Goal: Task Accomplishment & Management: Manage account settings

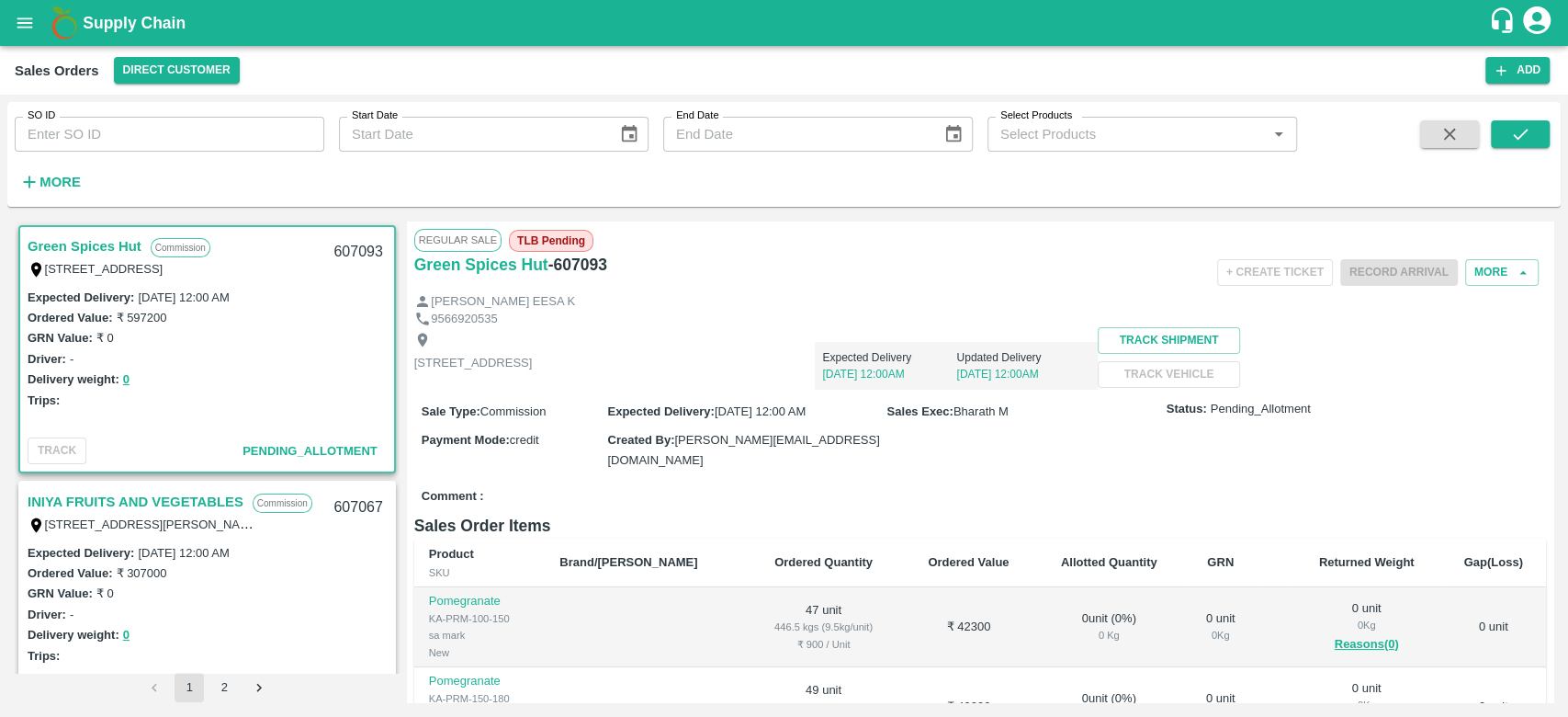
click at [65, 193] on h6 "More" at bounding box center [61, 182] width 42 height 24
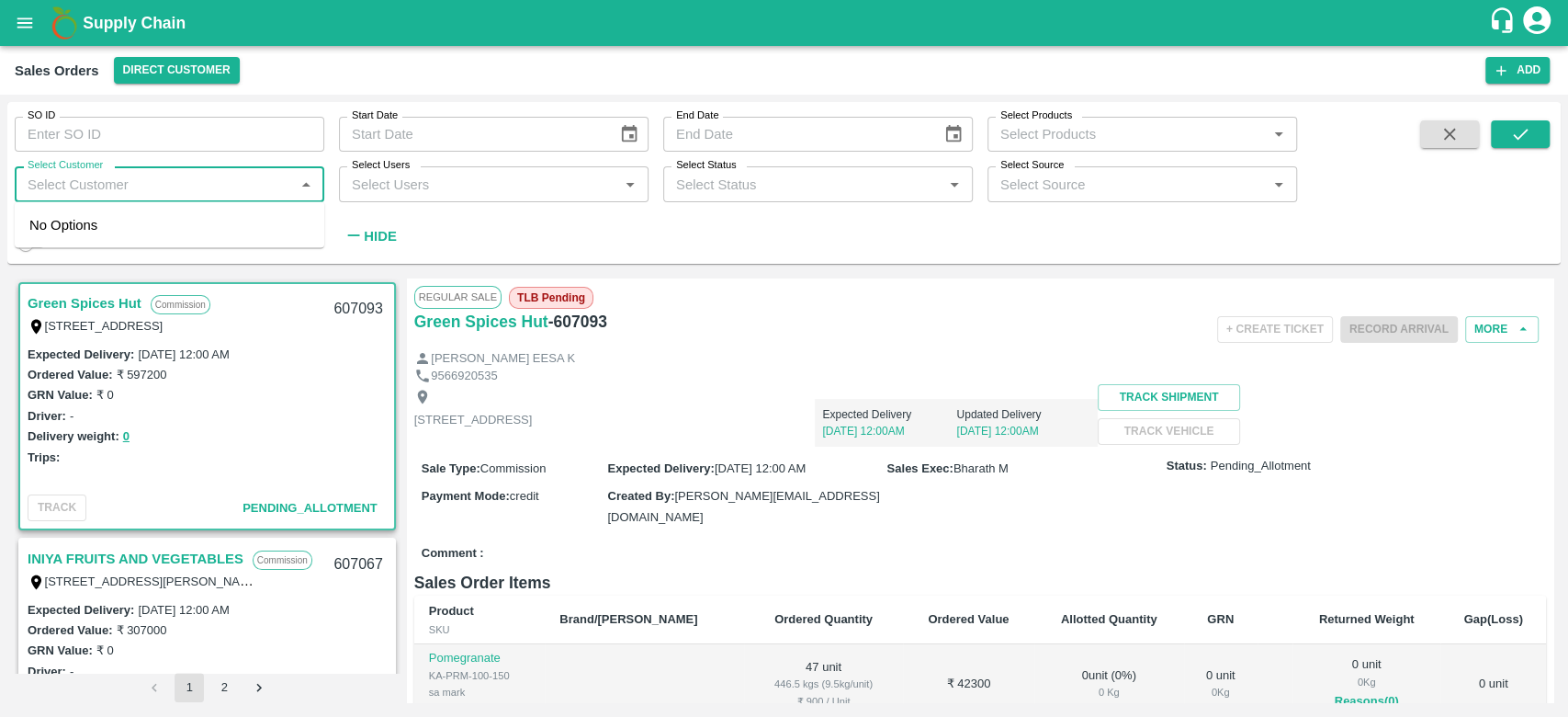
click at [65, 193] on input "Select Customer" at bounding box center [154, 184] width 269 height 24
type input "iniya"
click at [92, 227] on div "INIYA FRUITS AND VEGETABLES" at bounding box center [179, 233] width 211 height 20
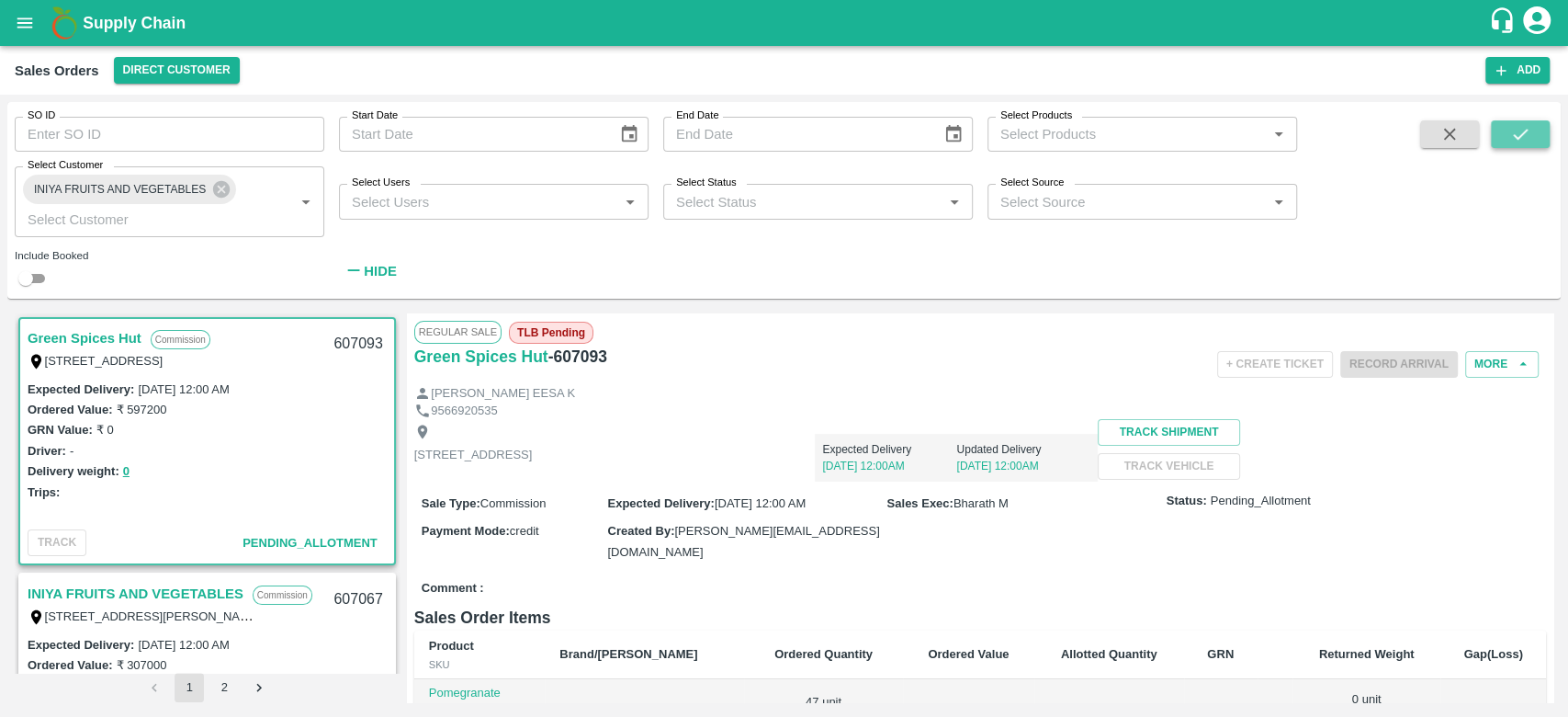
click at [1501, 127] on button "submit" at bounding box center [1521, 133] width 59 height 27
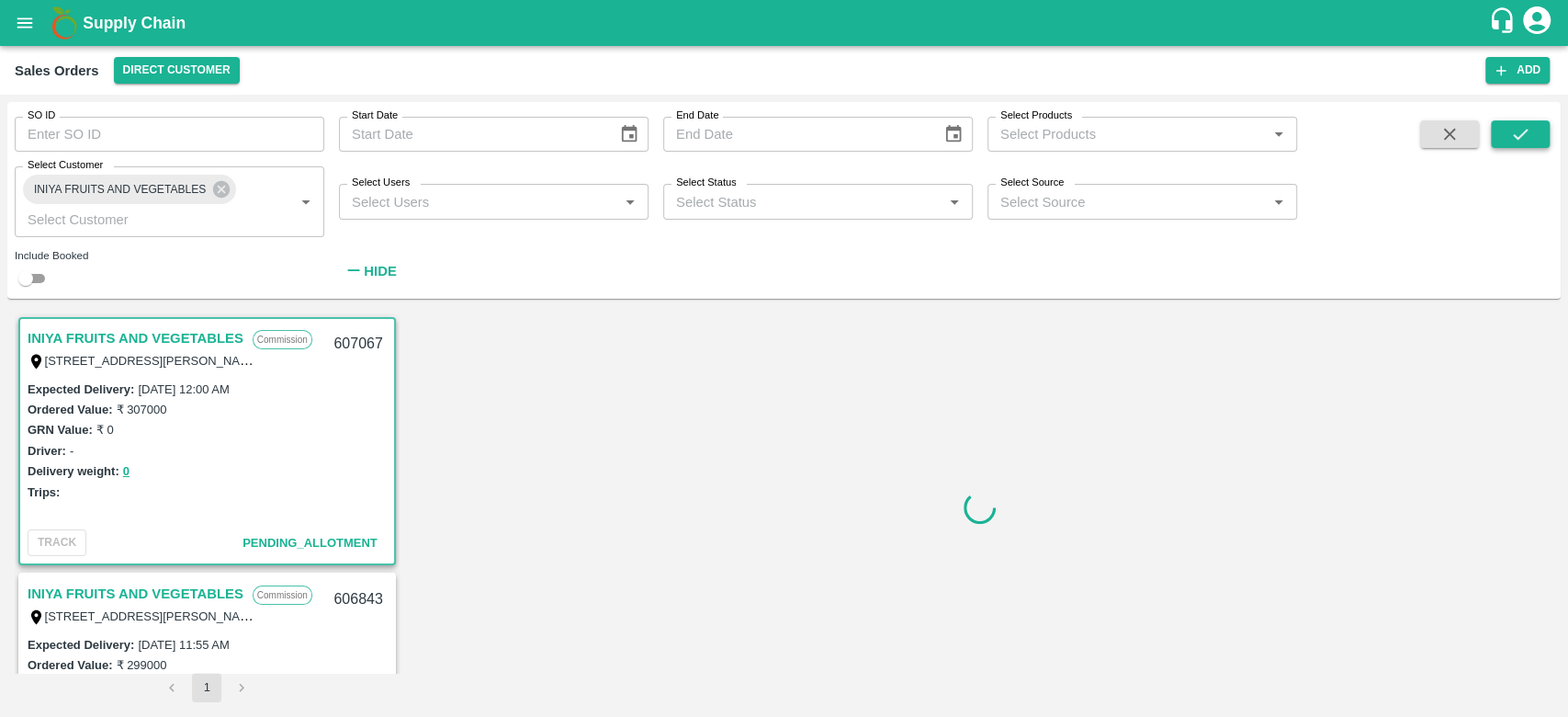
scroll to position [4, 0]
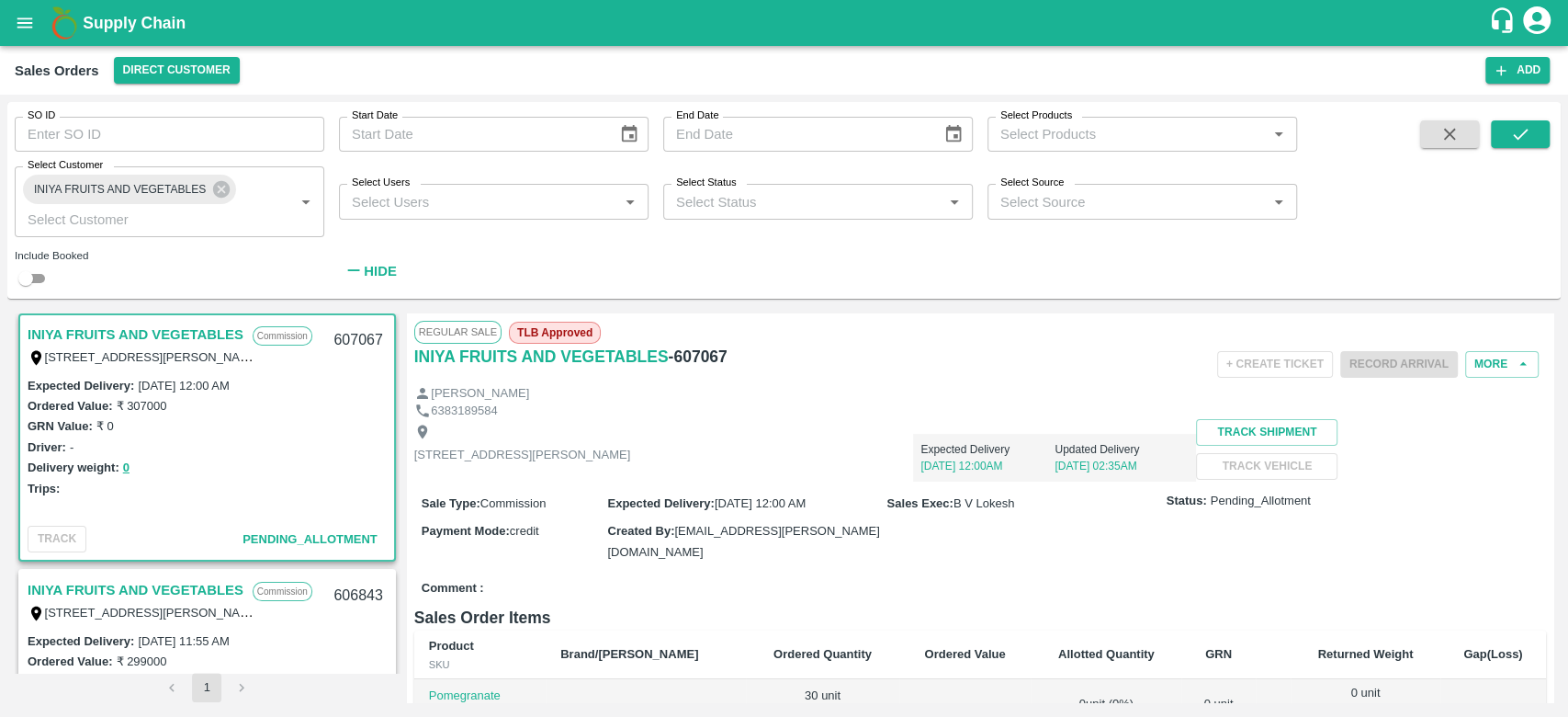
click at [1016, 426] on div "Expected Delivery [DATE] 12:00AM Updated Delivery [DATE] 02:35AM" at bounding box center [913, 450] width 566 height 62
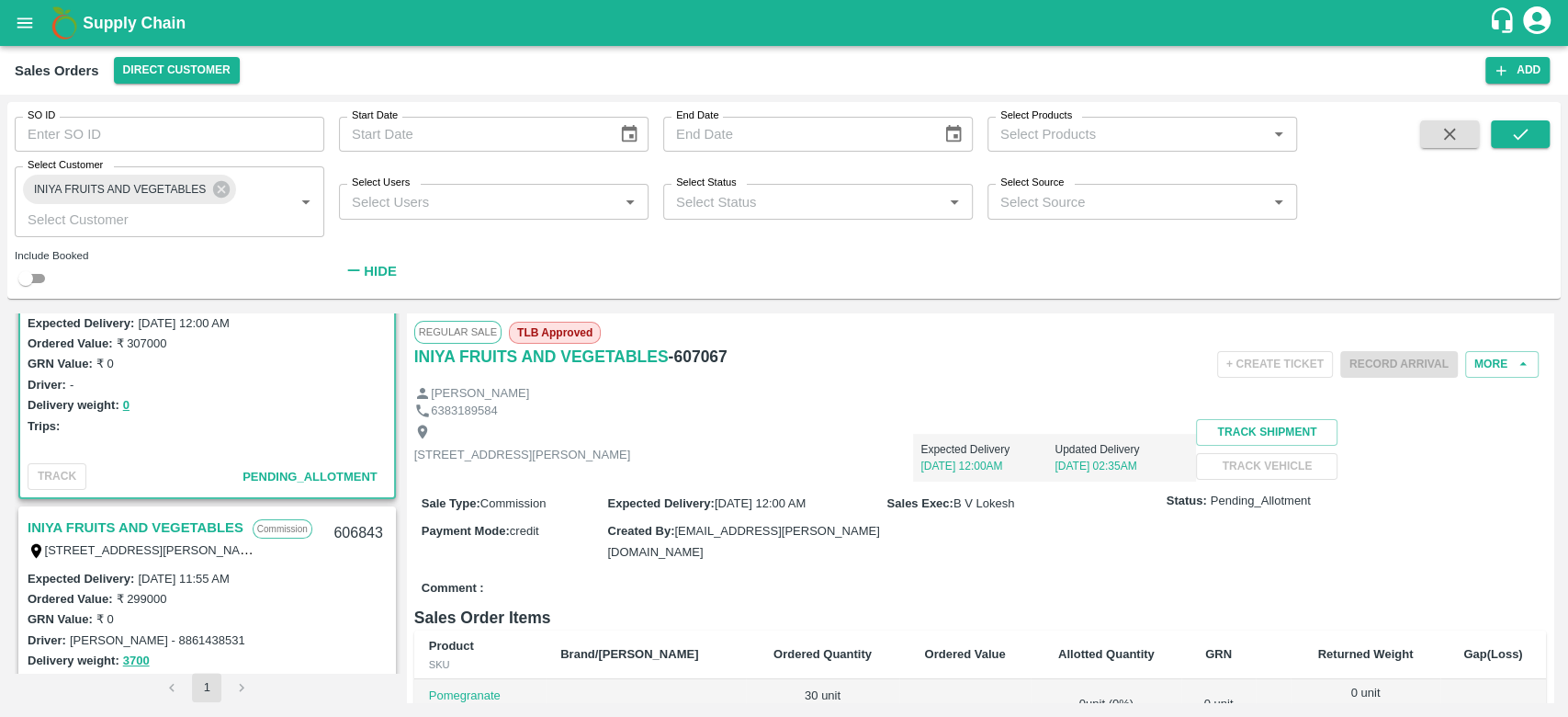
scroll to position [0, 0]
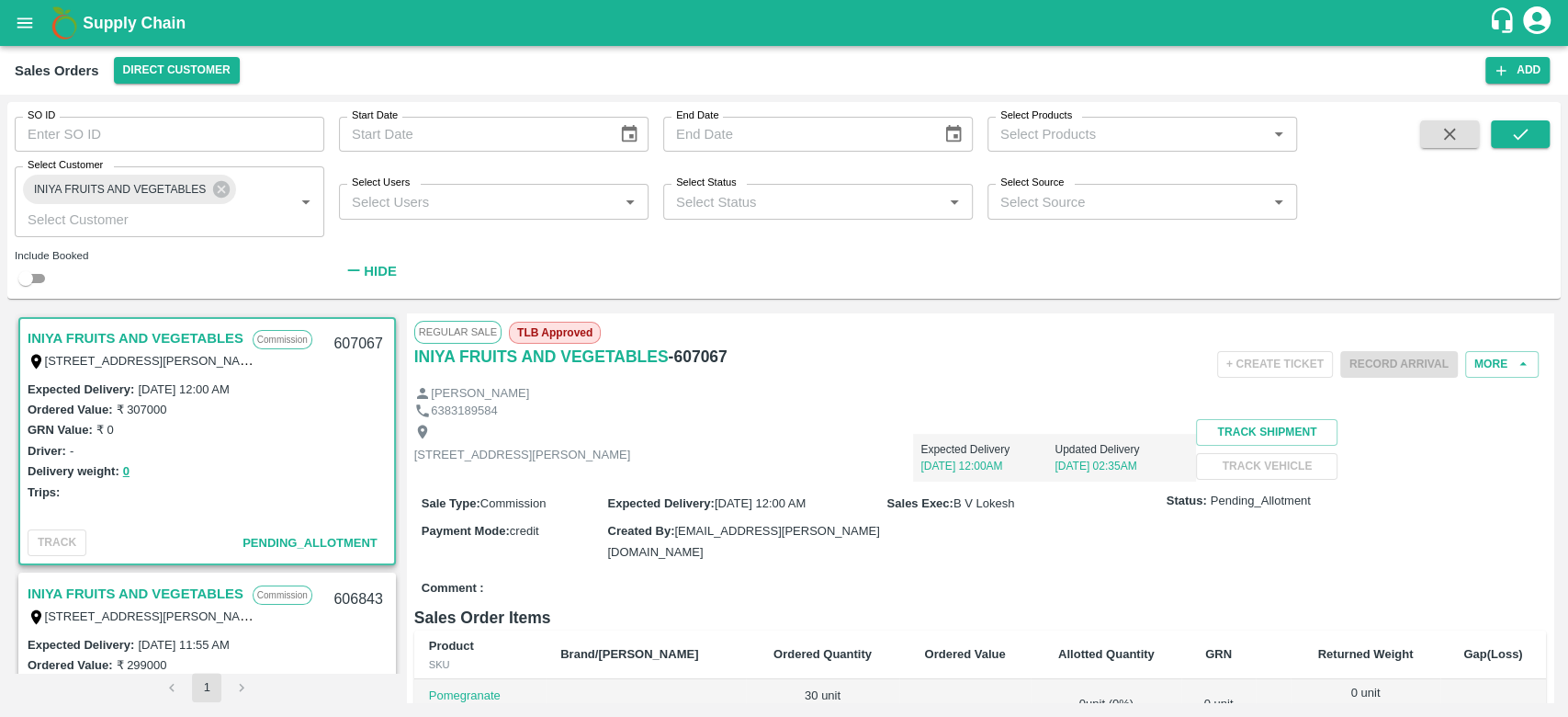
click at [42, 335] on link "INIYA FRUITS AND VEGETABLES" at bounding box center [135, 338] width 216 height 24
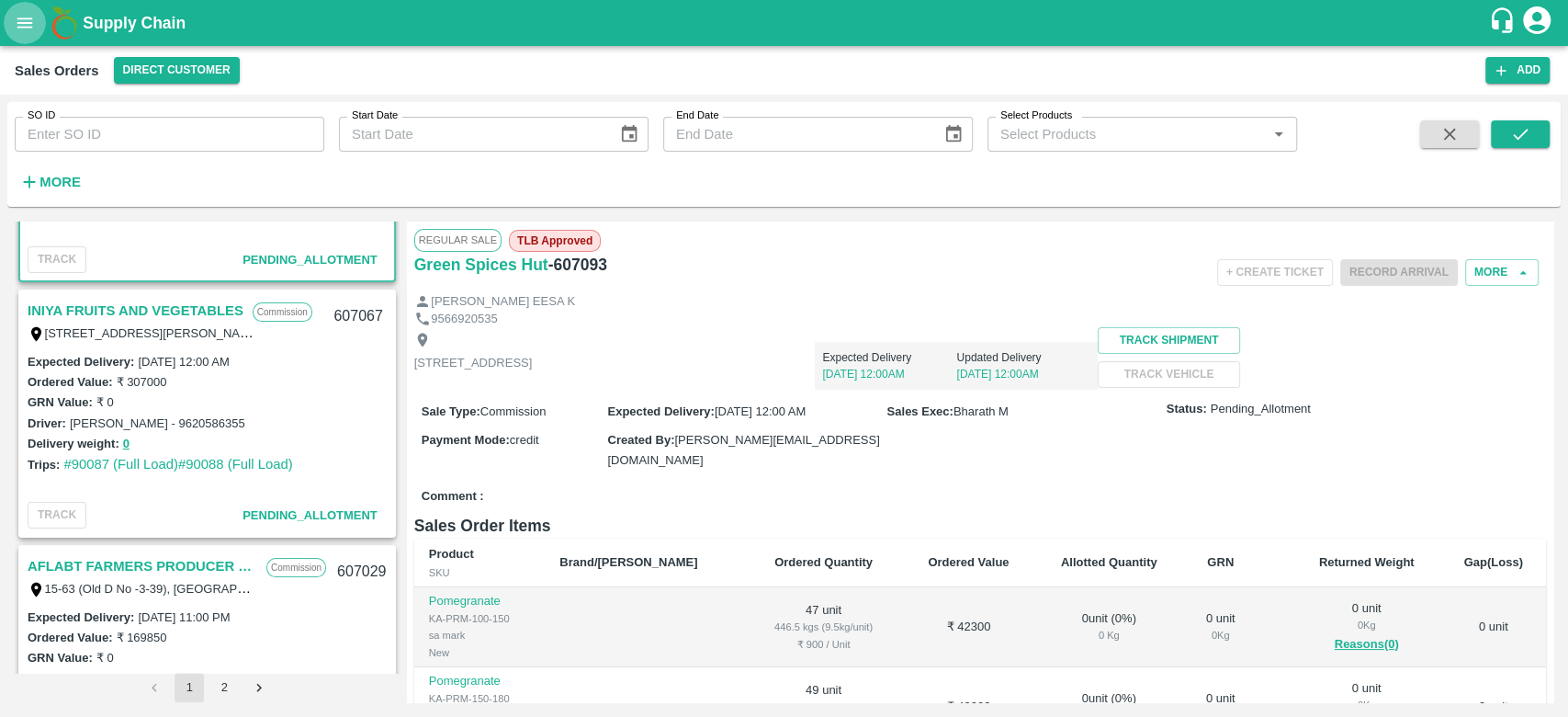
click at [22, 29] on icon "open drawer" at bounding box center [25, 23] width 20 height 20
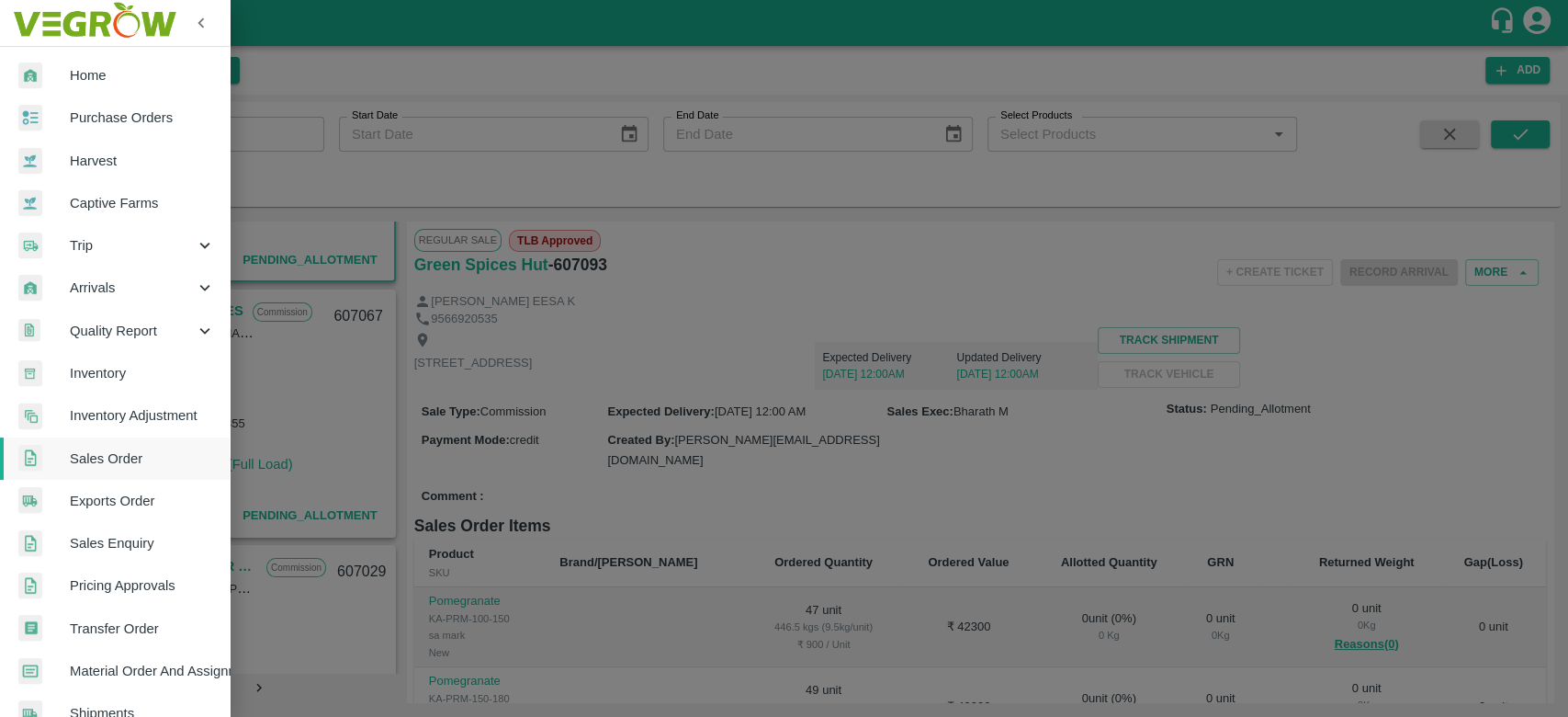
click at [166, 675] on span "Material Order And Assignment" at bounding box center [142, 670] width 145 height 20
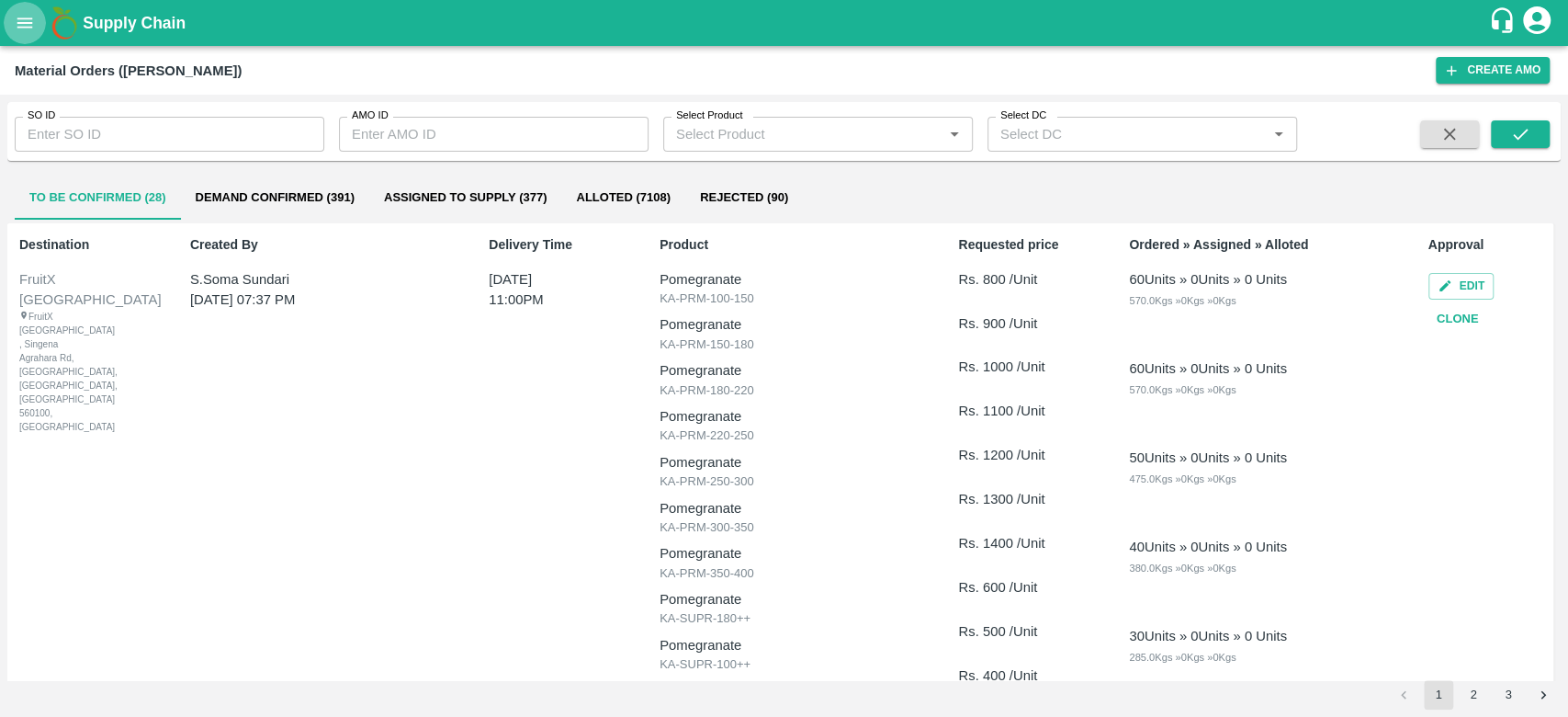
click at [17, 18] on icon "open drawer" at bounding box center [25, 22] width 16 height 10
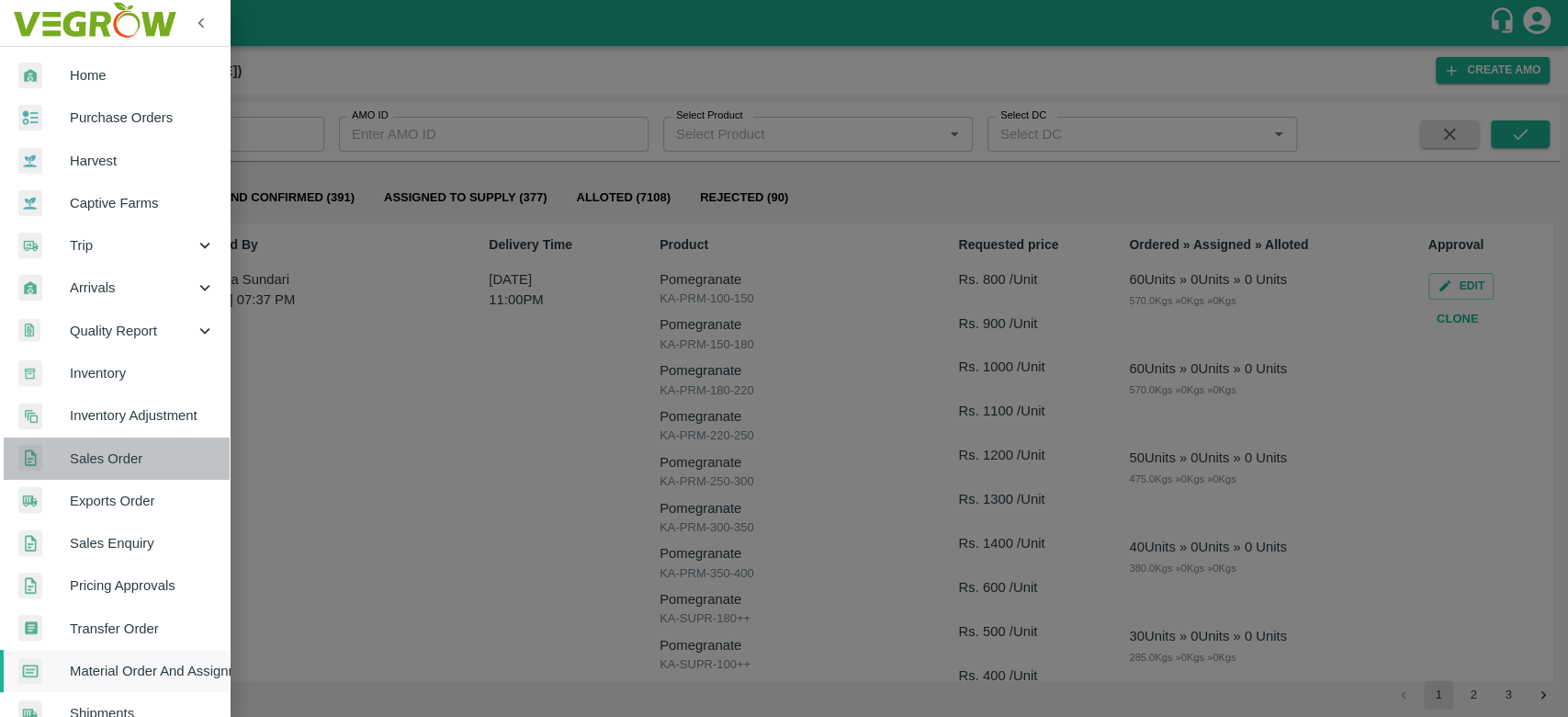
click at [140, 459] on span "Sales Order" at bounding box center [142, 458] width 145 height 20
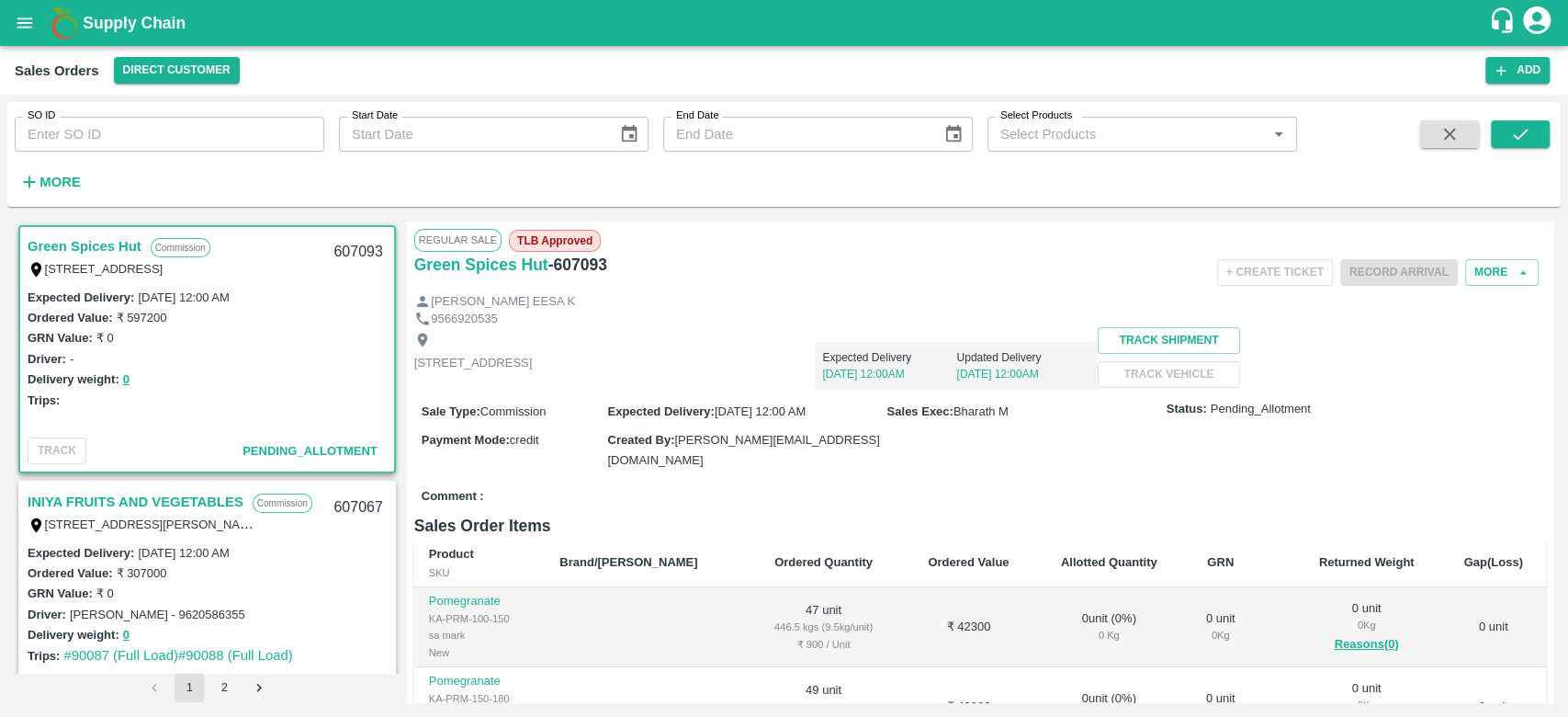
click at [114, 250] on link "Green Spices Hut" at bounding box center [84, 246] width 113 height 24
click at [1488, 264] on button "More" at bounding box center [1502, 272] width 74 height 26
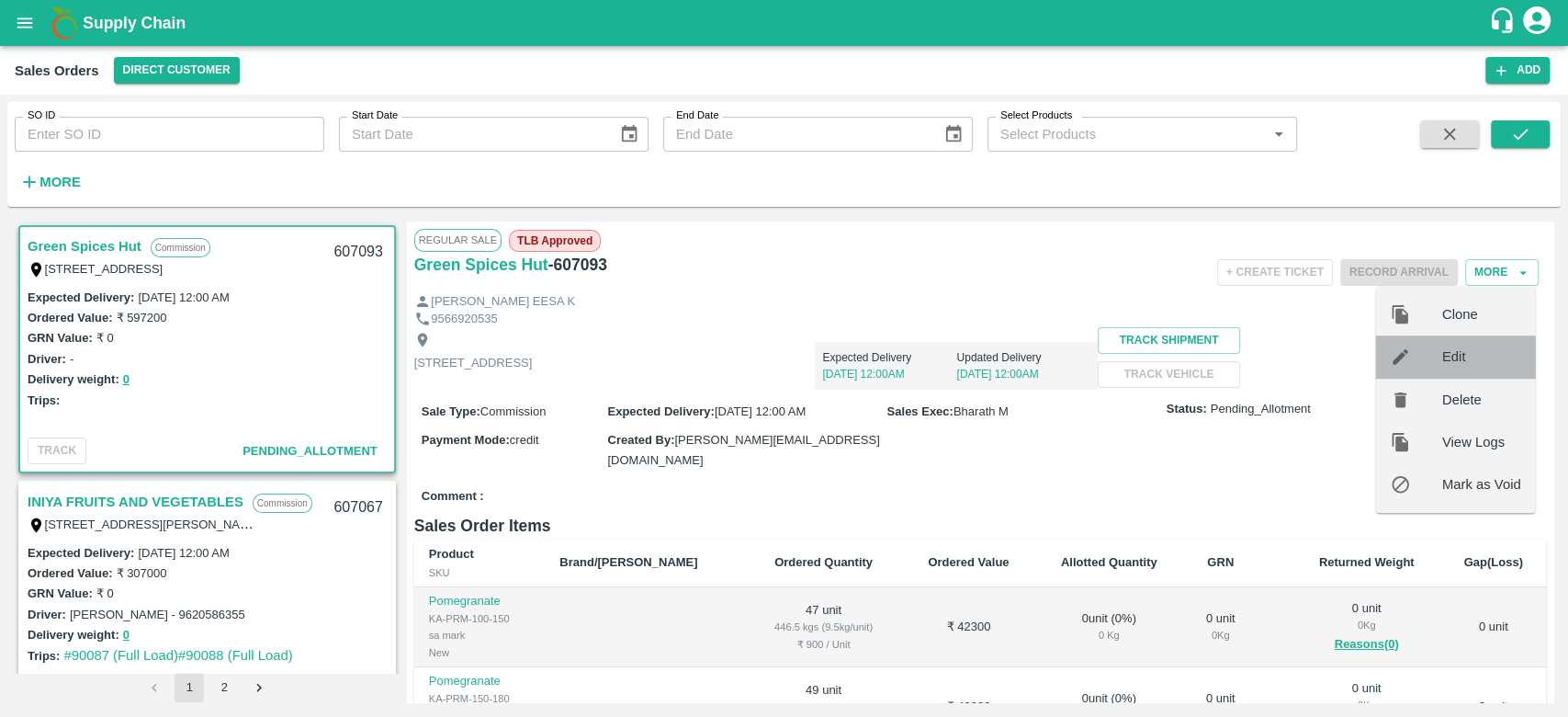
click at [1462, 347] on span "Edit" at bounding box center [1482, 356] width 79 height 20
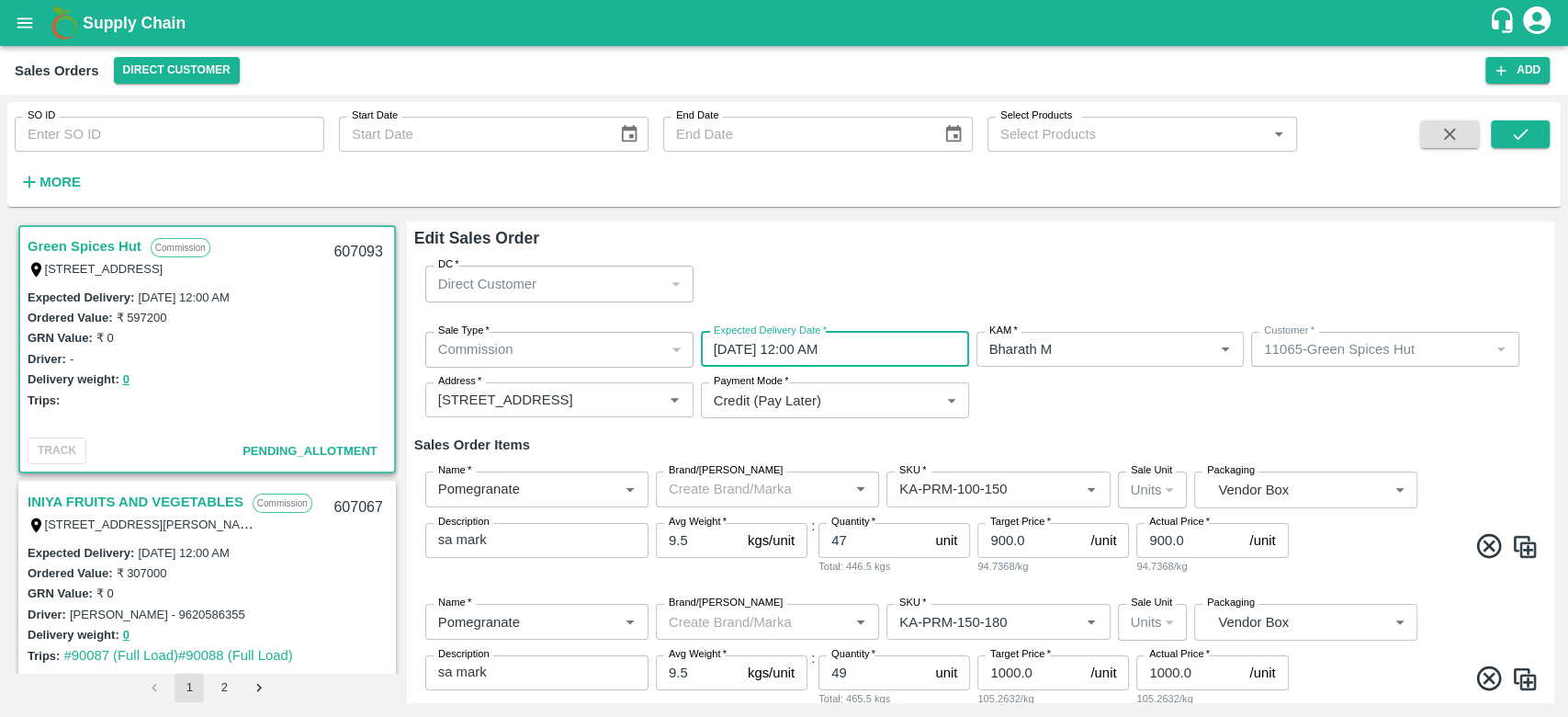
click at [867, 349] on input "14/10/2025 12:00 AM" at bounding box center [828, 349] width 255 height 35
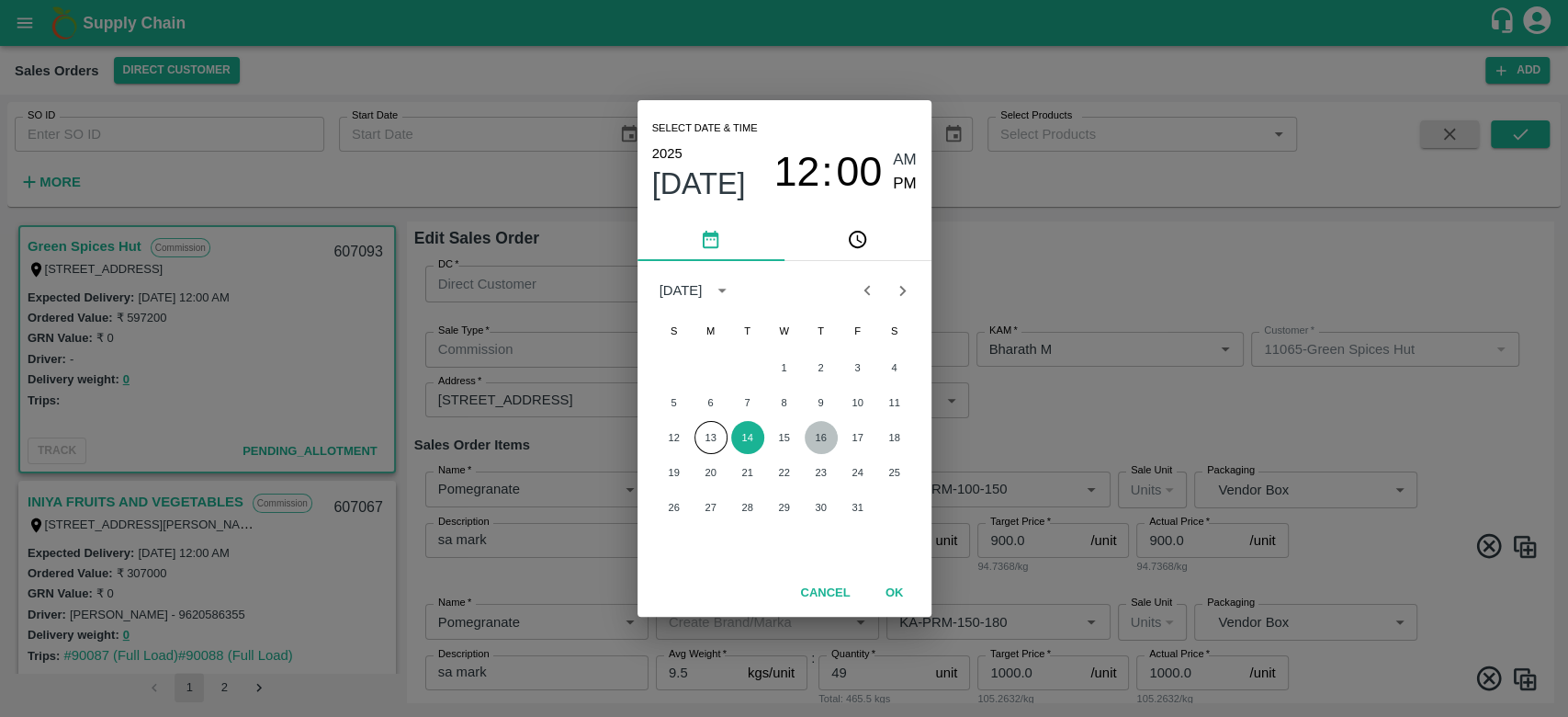
click at [809, 435] on button "16" at bounding box center [821, 437] width 33 height 33
type input "16/10/2025 12:00 AM"
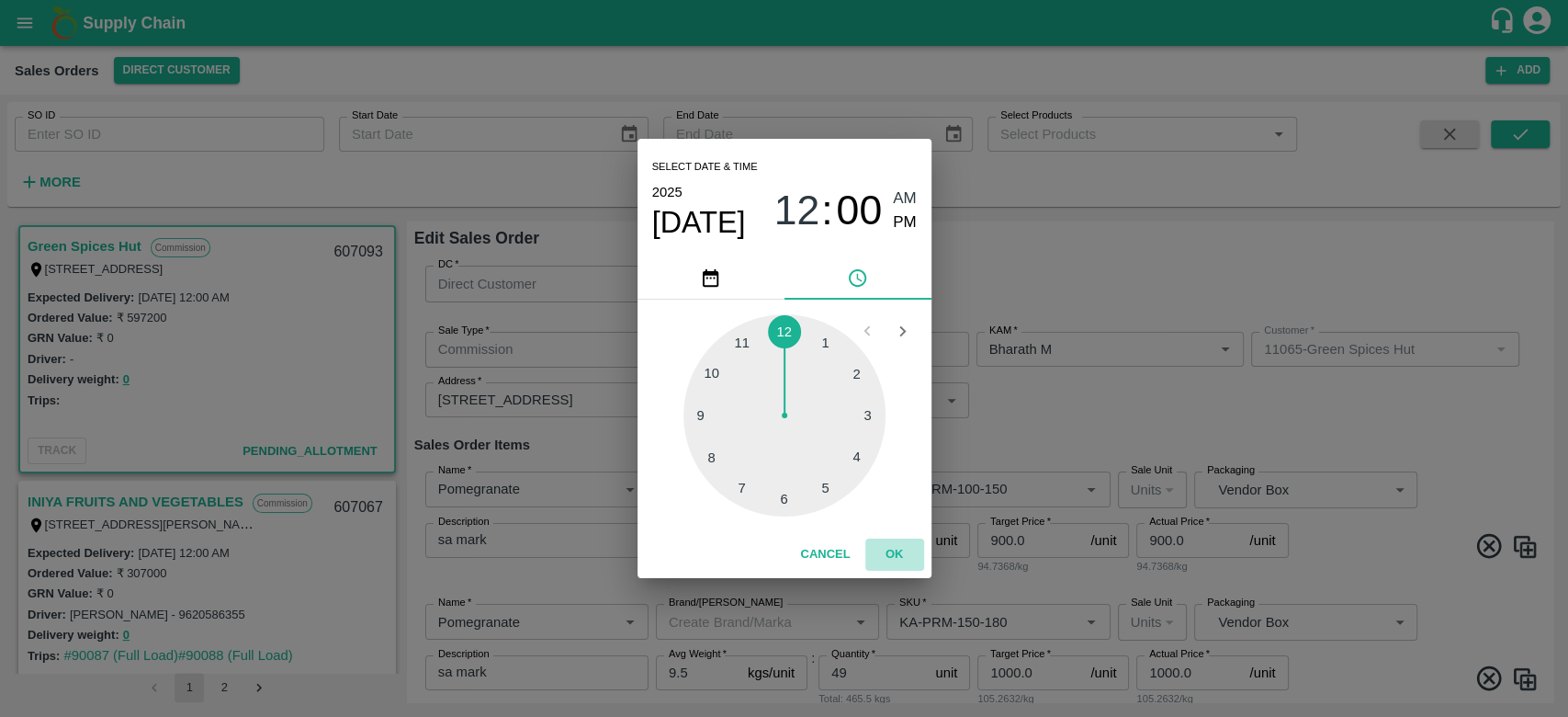
click at [897, 562] on button "OK" at bounding box center [895, 554] width 59 height 32
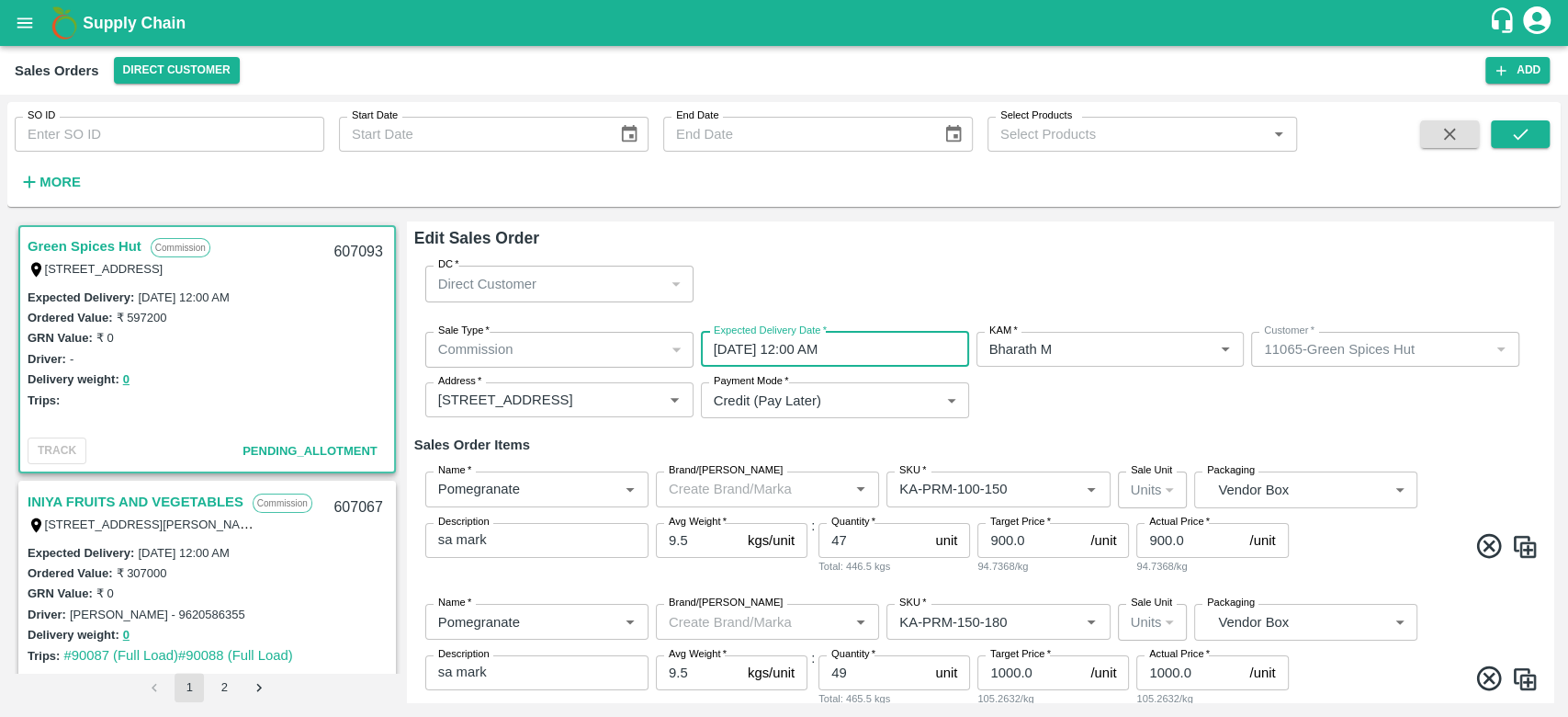
scroll to position [726, 0]
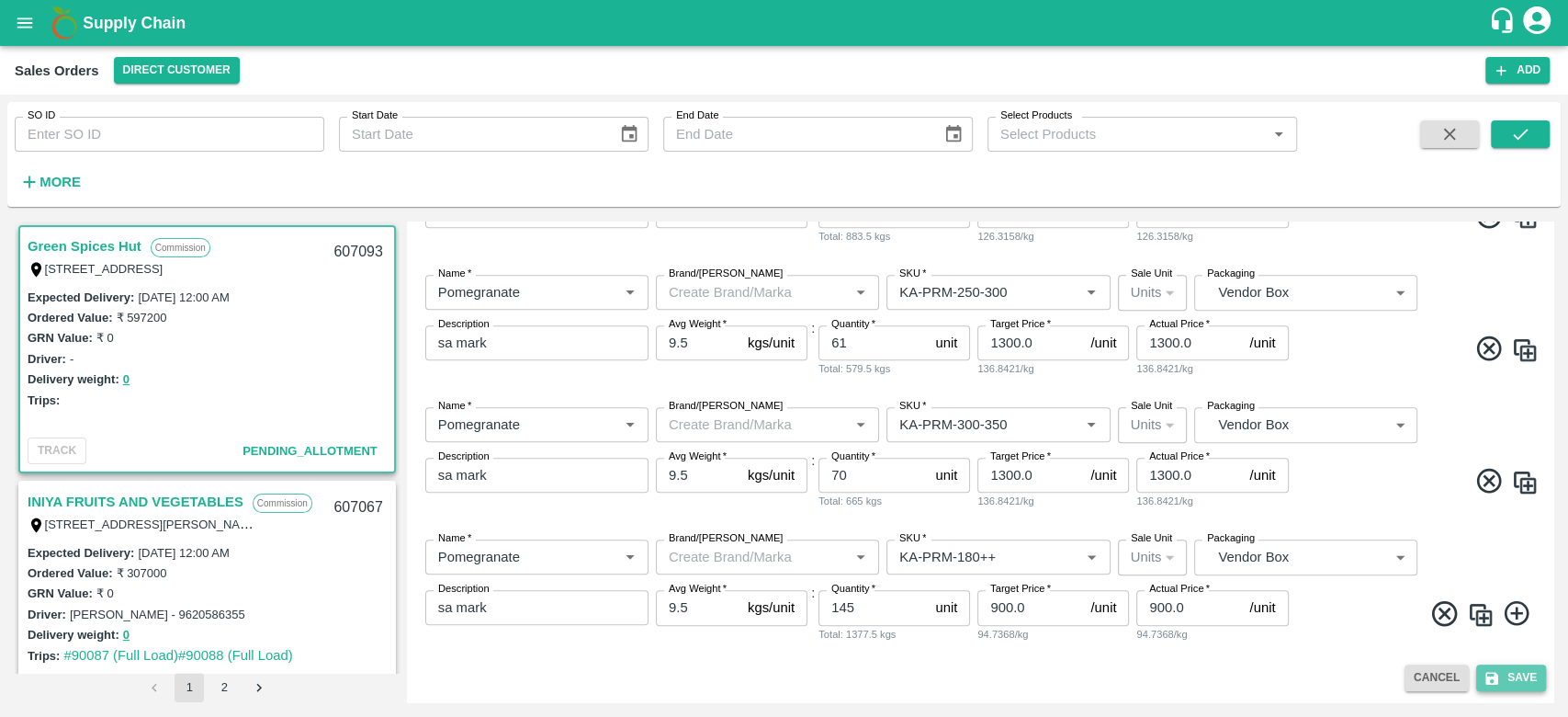
click at [1511, 688] on button "Save" at bounding box center [1511, 677] width 70 height 26
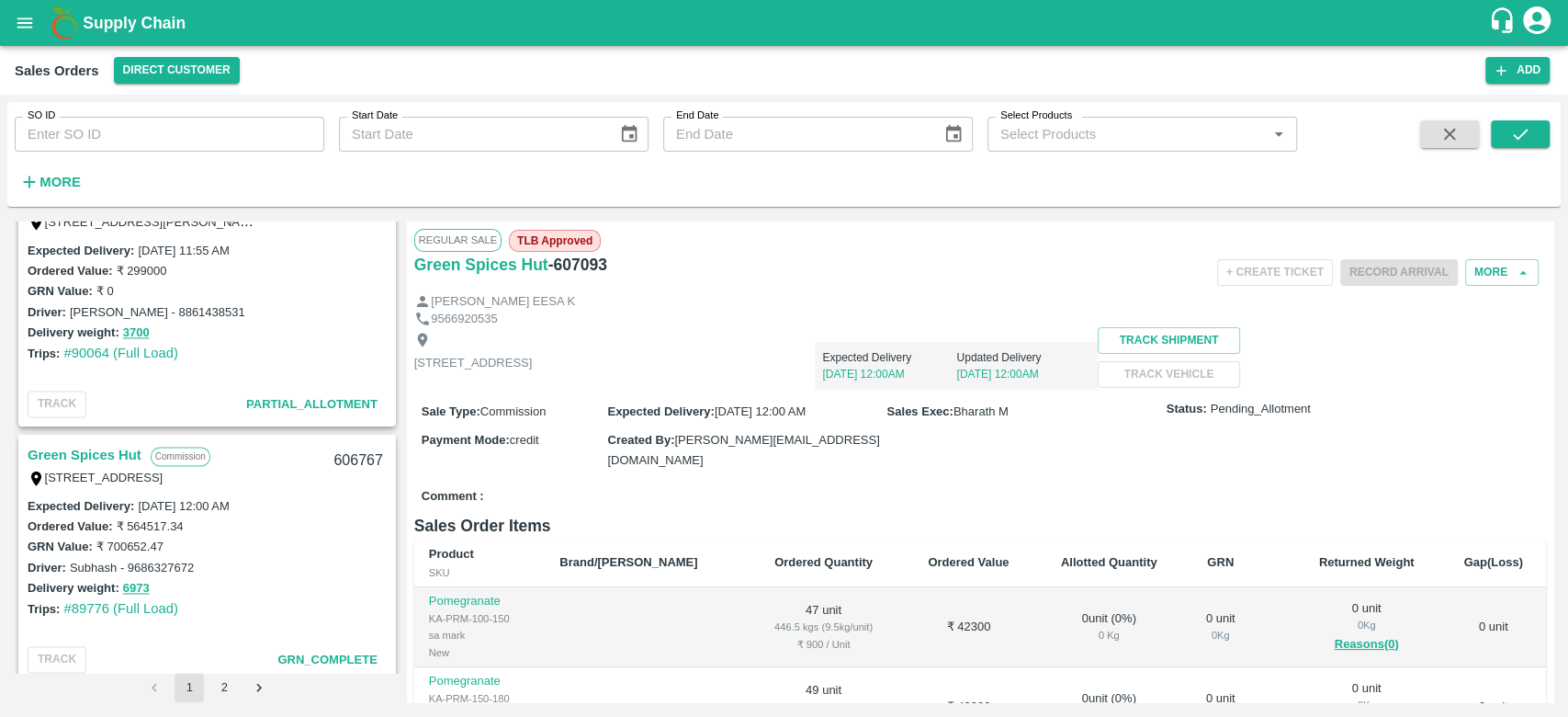
scroll to position [1898, 0]
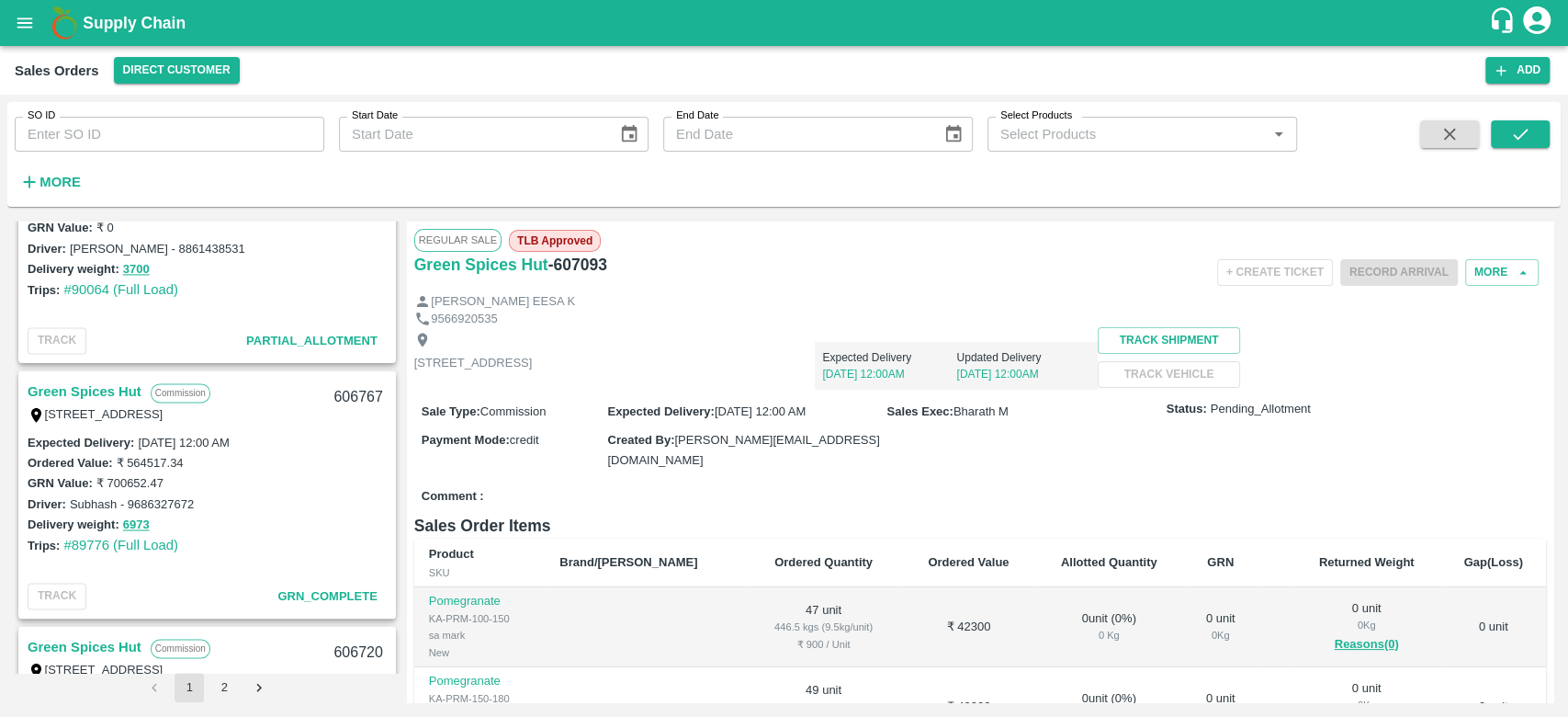
click at [73, 390] on link "Green Spices Hut" at bounding box center [84, 391] width 113 height 24
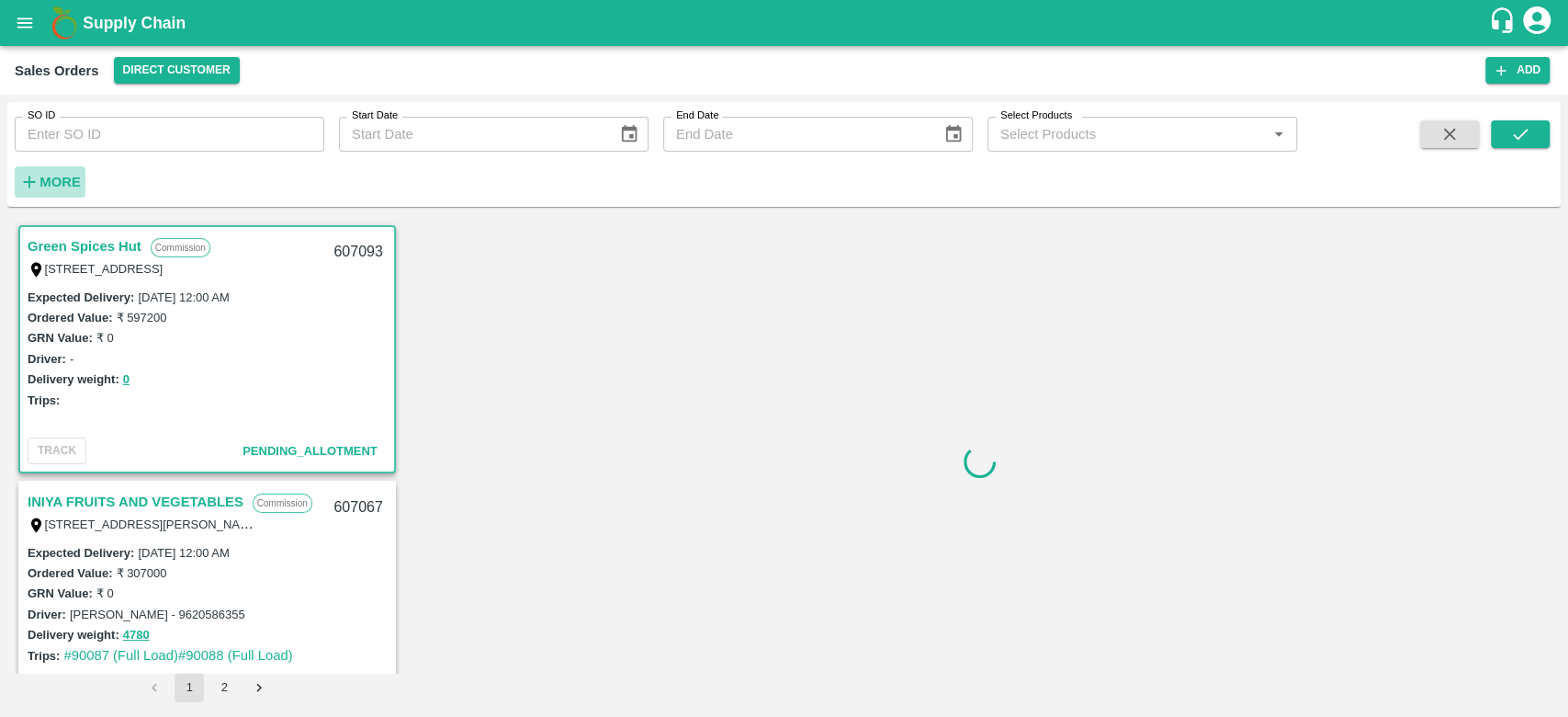
click at [64, 173] on h6 "More" at bounding box center [61, 182] width 42 height 24
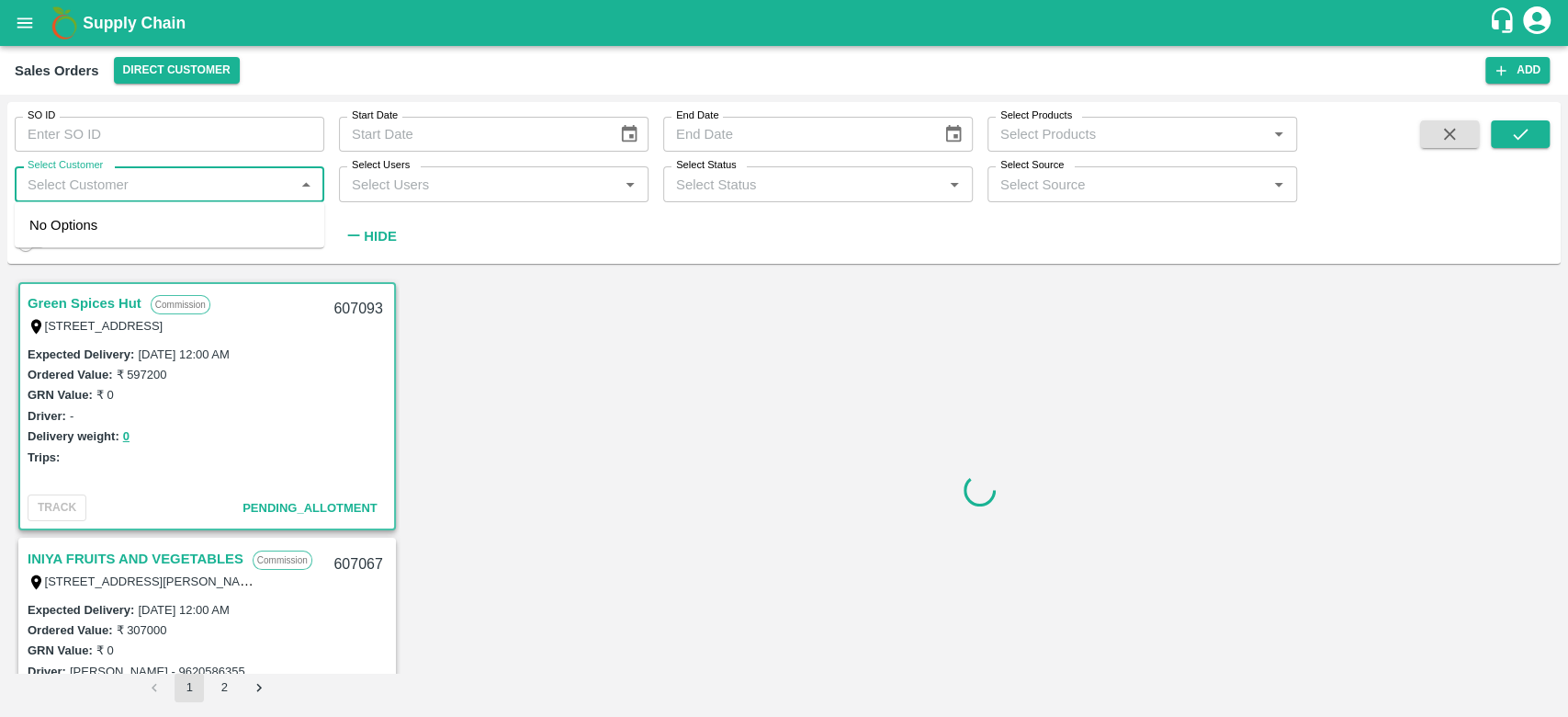
click at [64, 173] on input "Select Customer" at bounding box center [154, 184] width 269 height 24
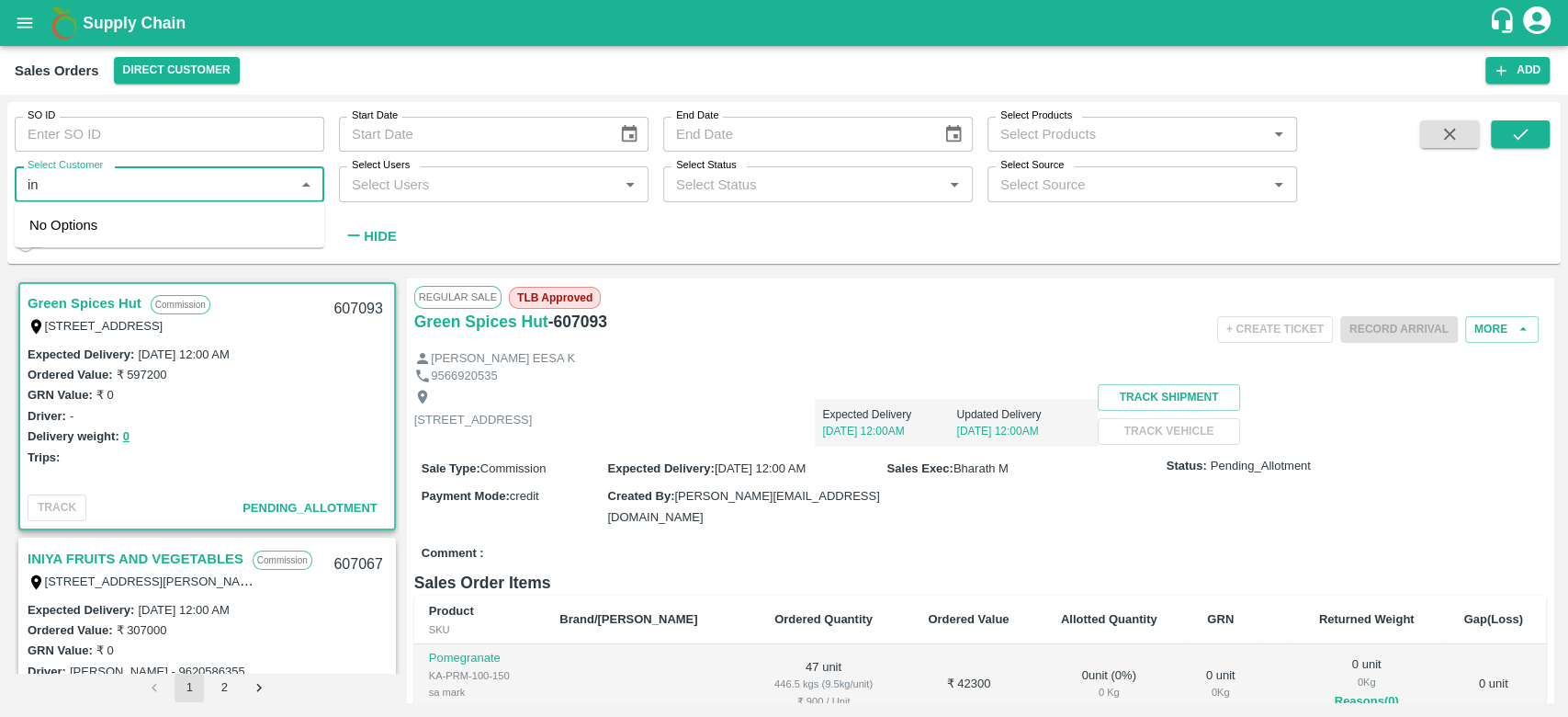
type input "i"
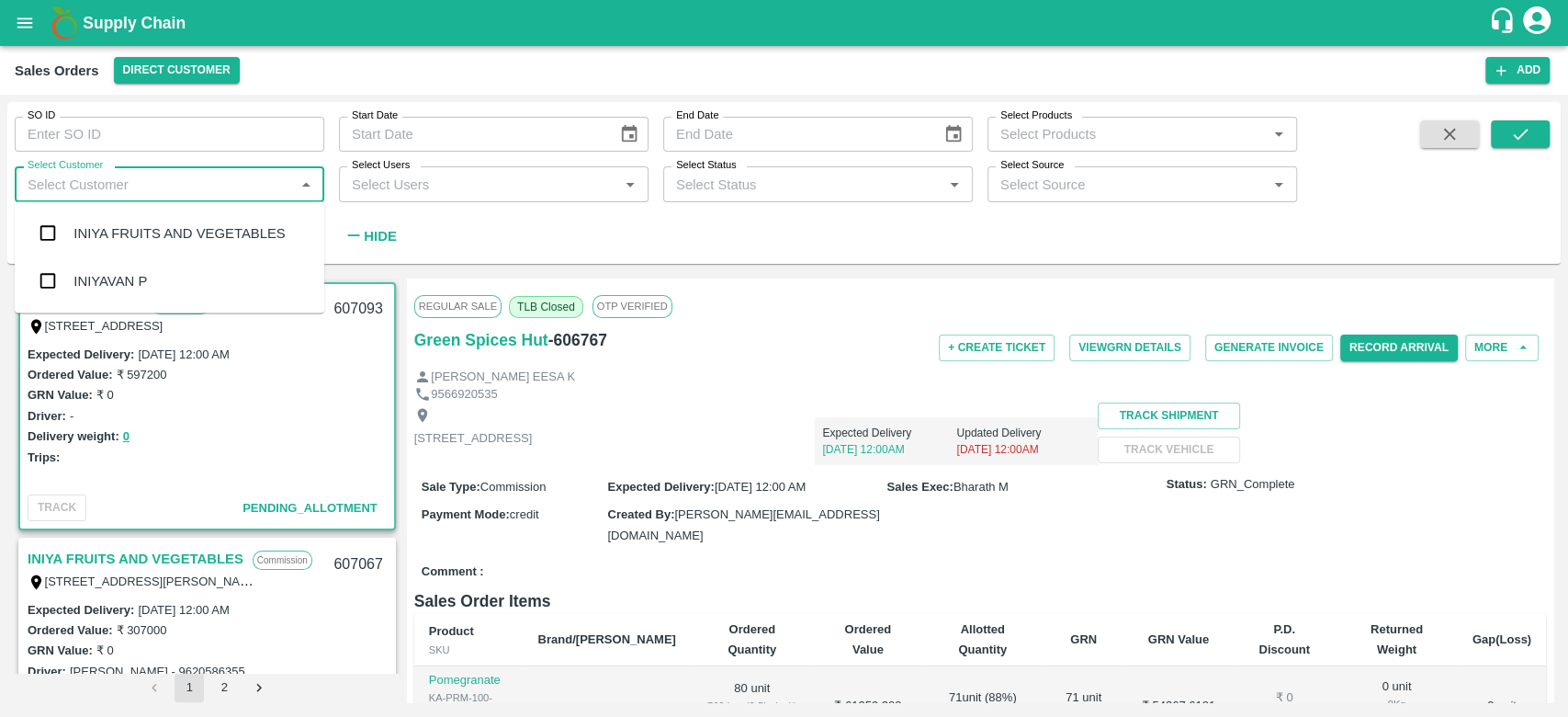
click at [103, 229] on div "INIYA FRUITS AND VEGETABLES" at bounding box center [179, 233] width 211 height 20
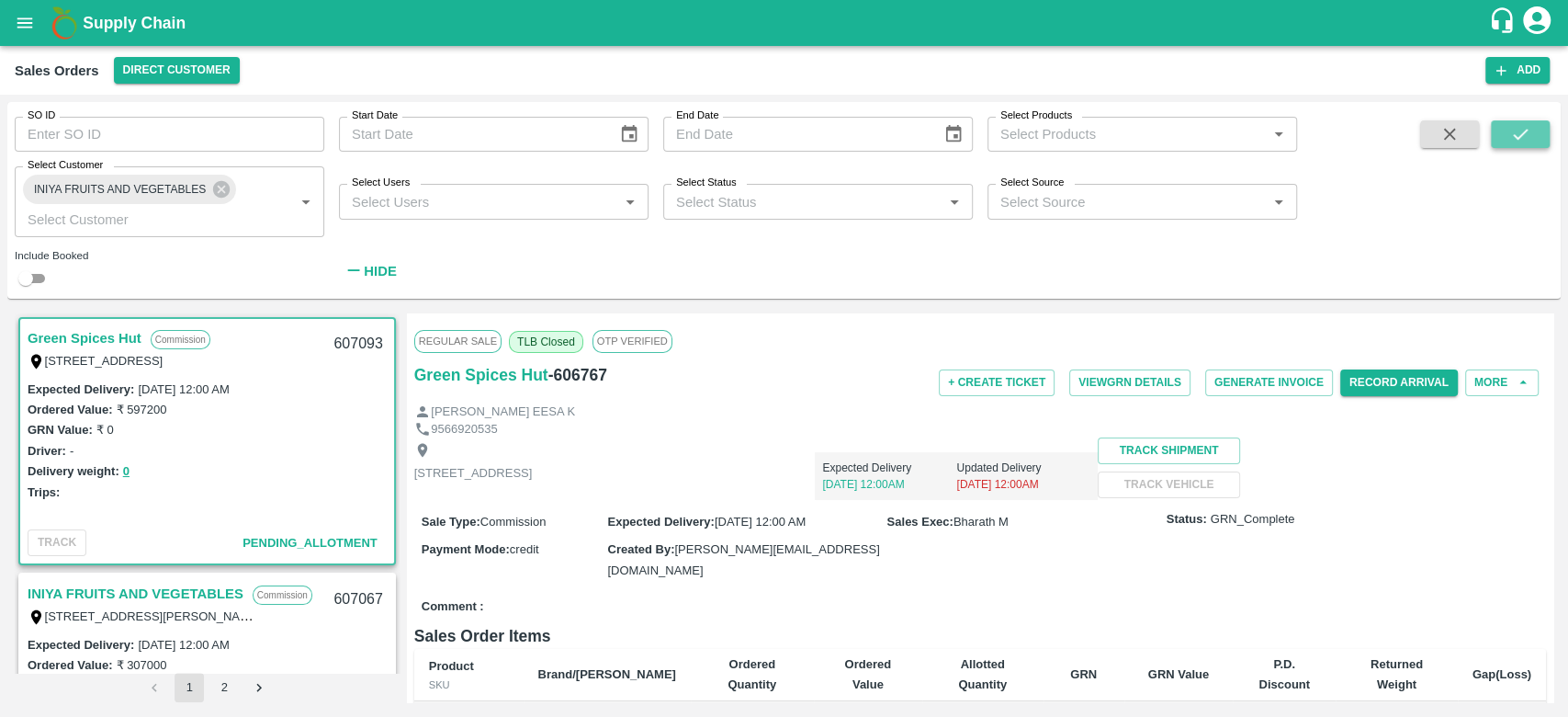
click at [1505, 135] on button "submit" at bounding box center [1521, 133] width 59 height 27
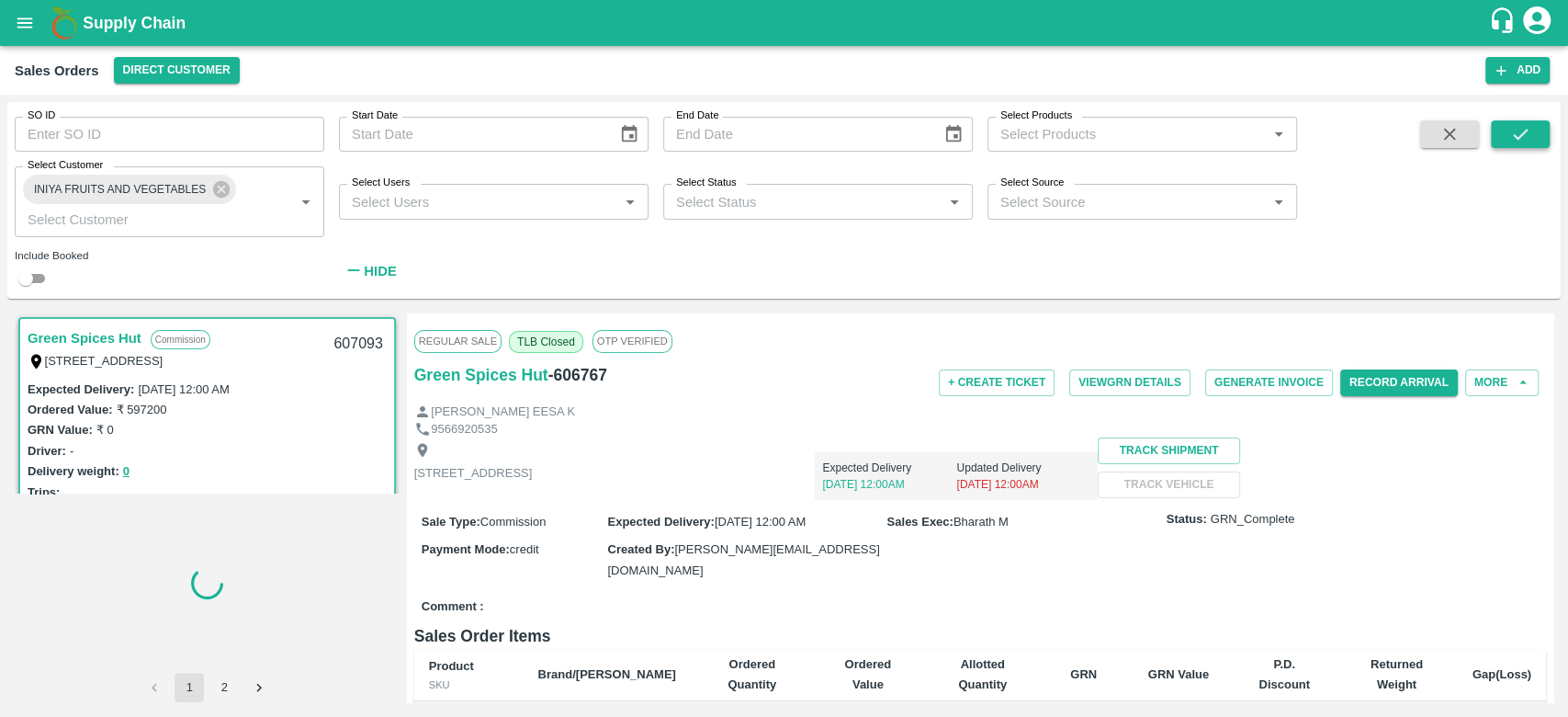
scroll to position [4, 0]
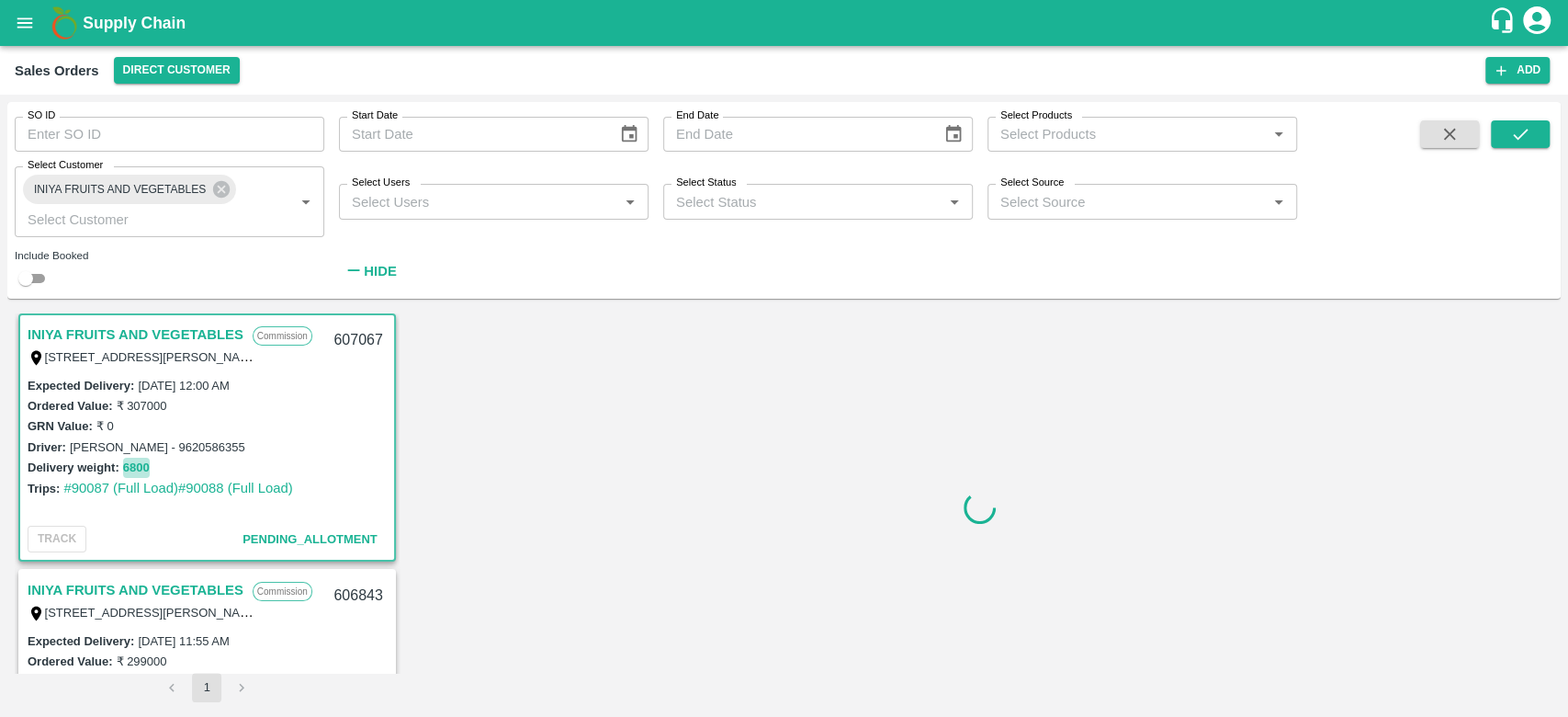
click at [145, 465] on button "6800" at bounding box center [136, 468] width 26 height 21
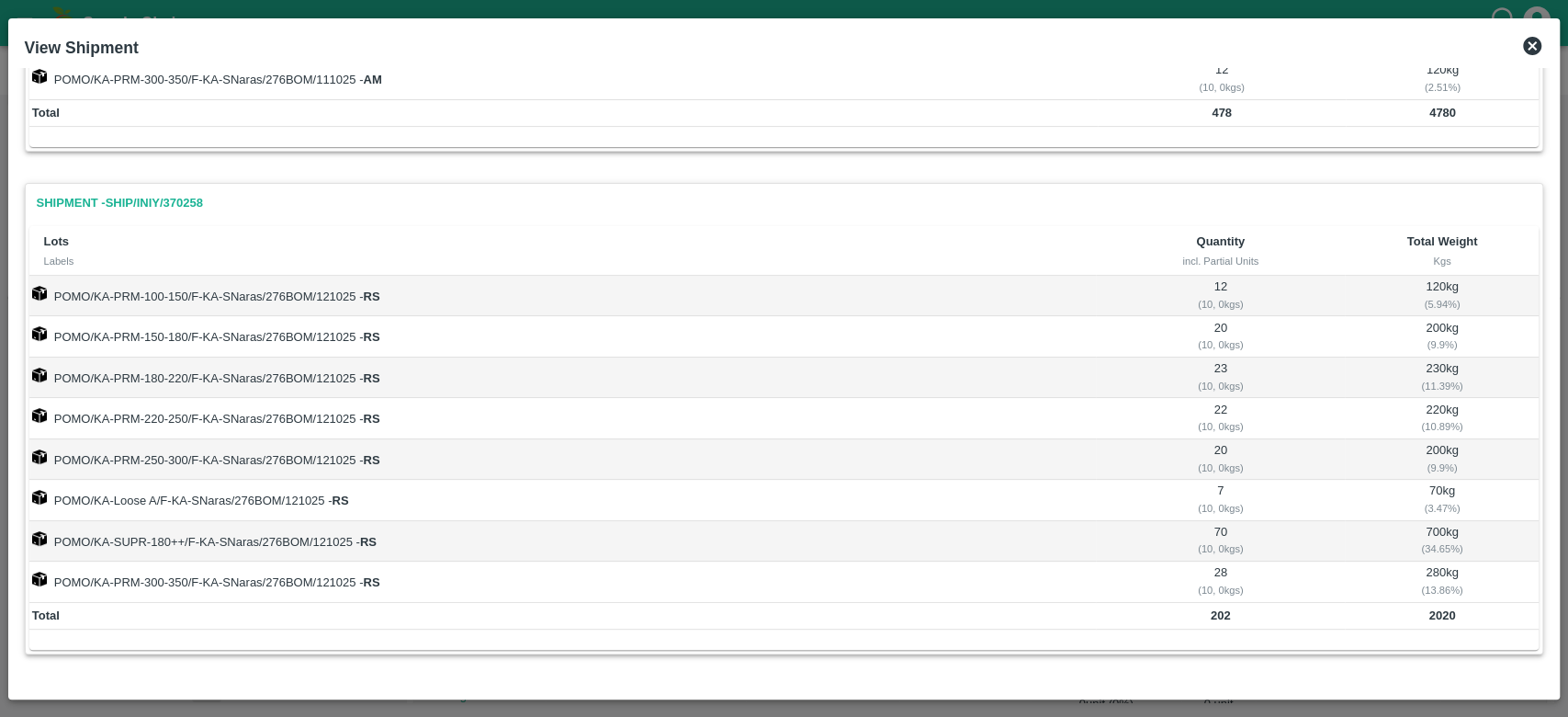
scroll to position [0, 0]
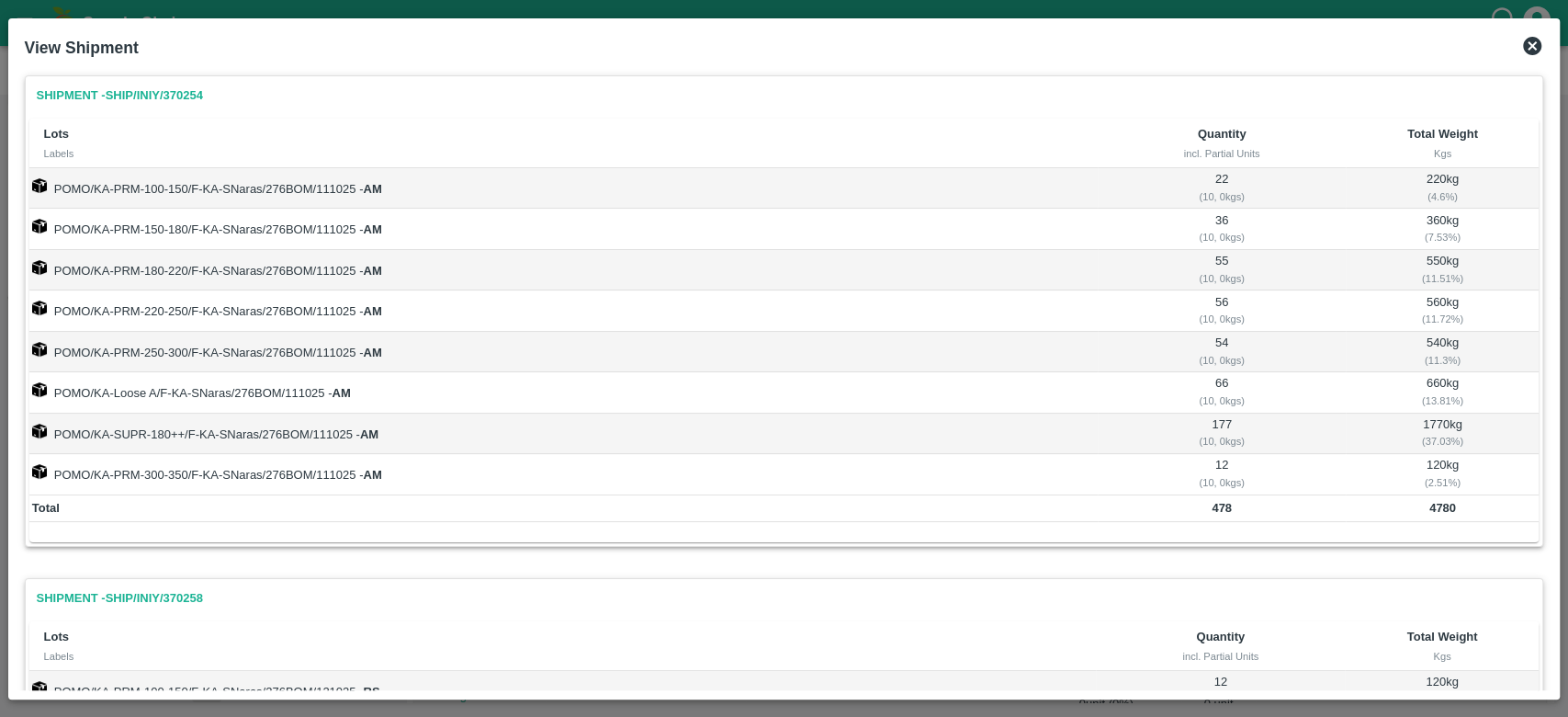
click at [1528, 35] on icon at bounding box center [1532, 45] width 22 height 22
